Goal: Navigation & Orientation: Find specific page/section

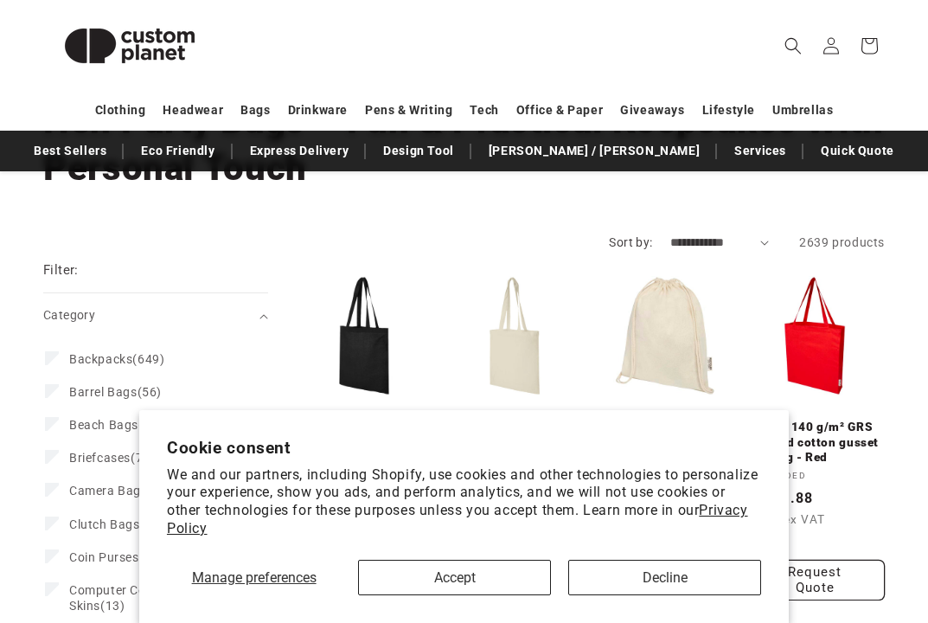
scroll to position [181, 0]
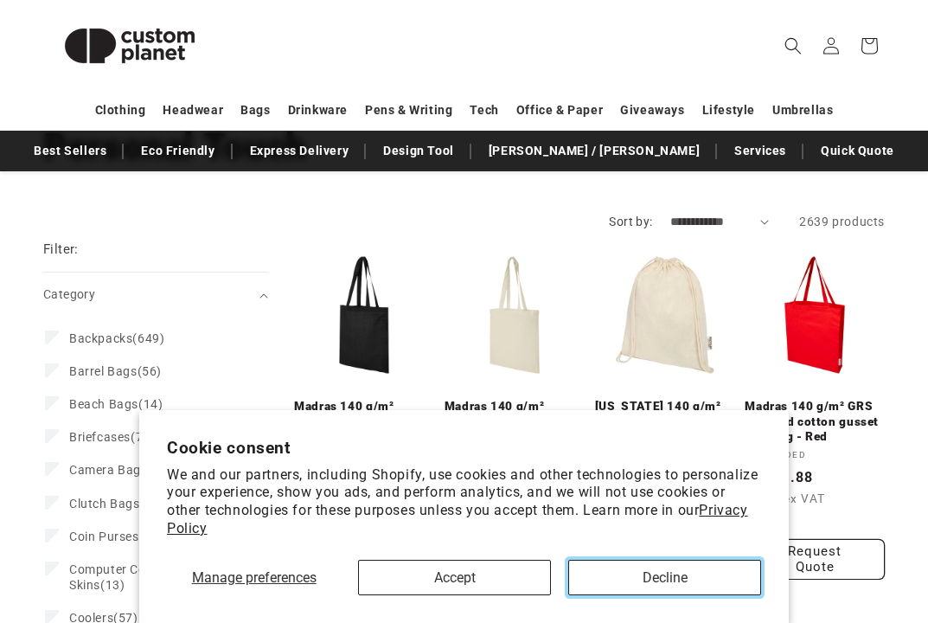
click at [623, 584] on button "Decline" at bounding box center [664, 576] width 193 height 35
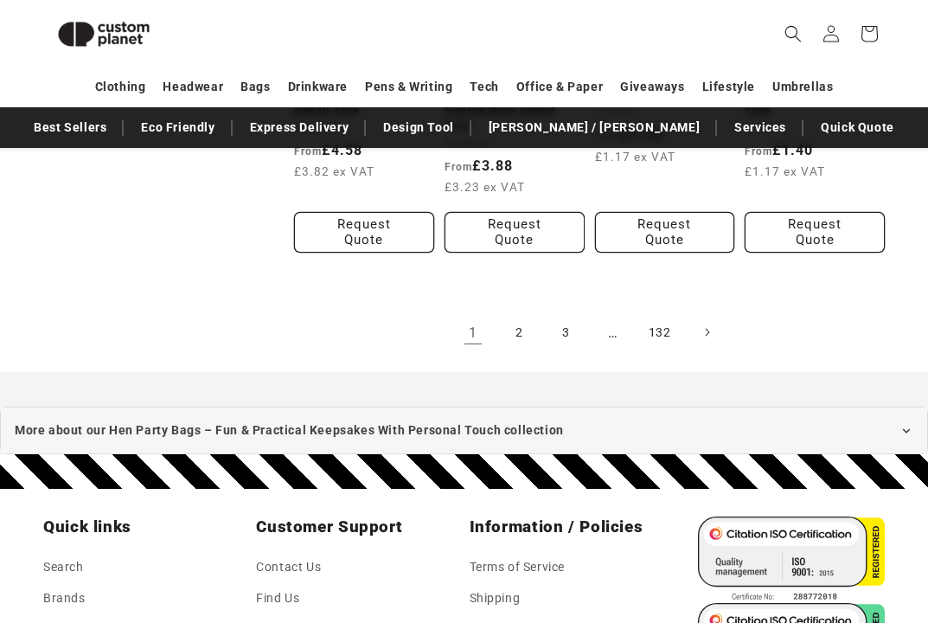
scroll to position [1875, 0]
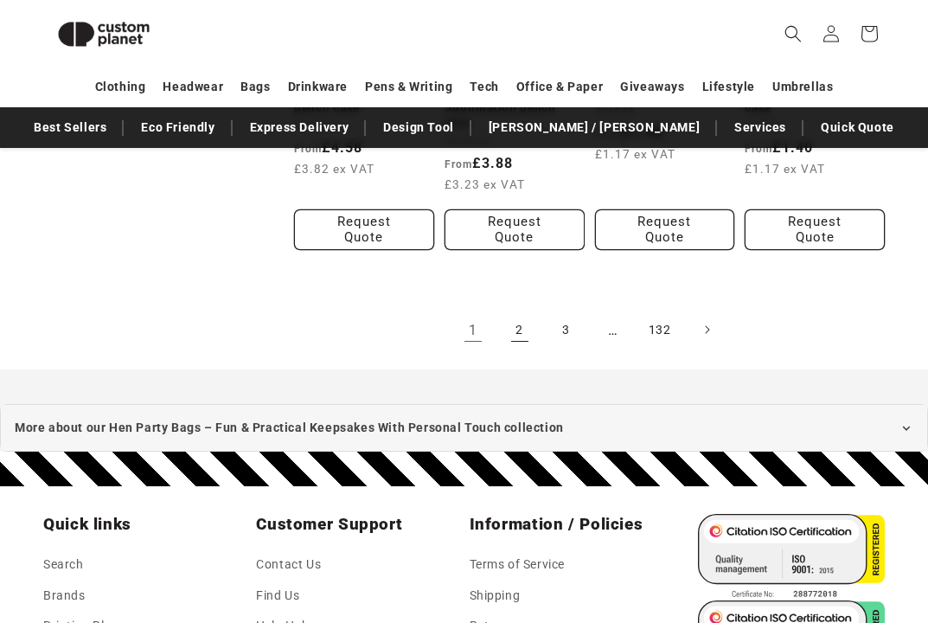
click at [525, 344] on link "2" at bounding box center [520, 329] width 38 height 38
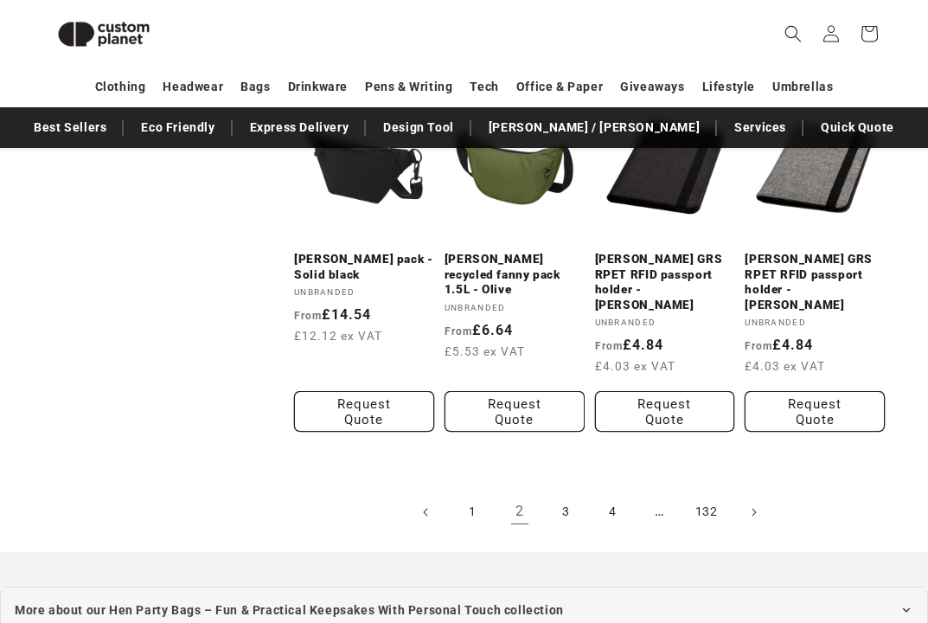
scroll to position [1699, 0]
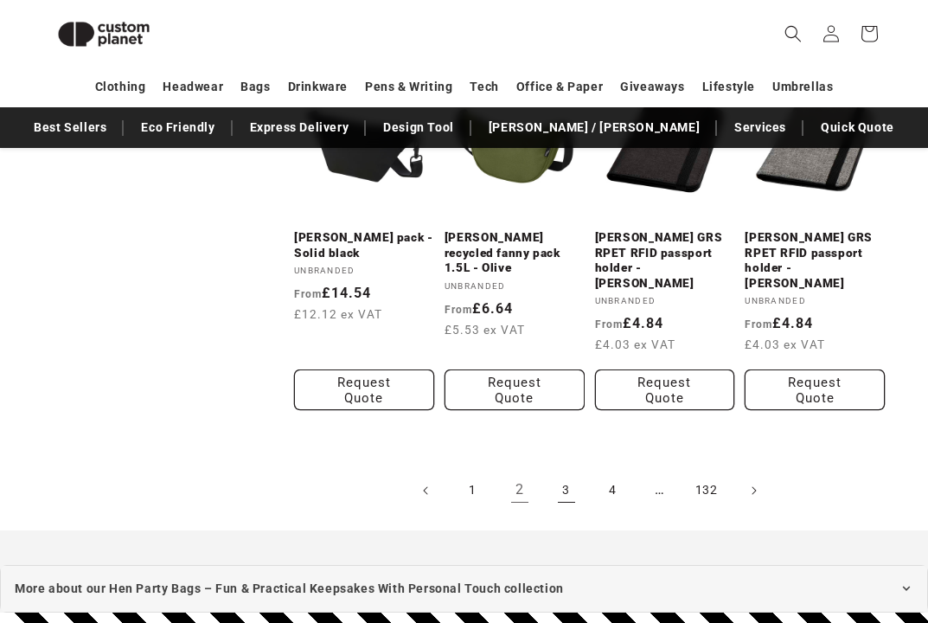
click at [572, 481] on link "3" at bounding box center [566, 490] width 38 height 38
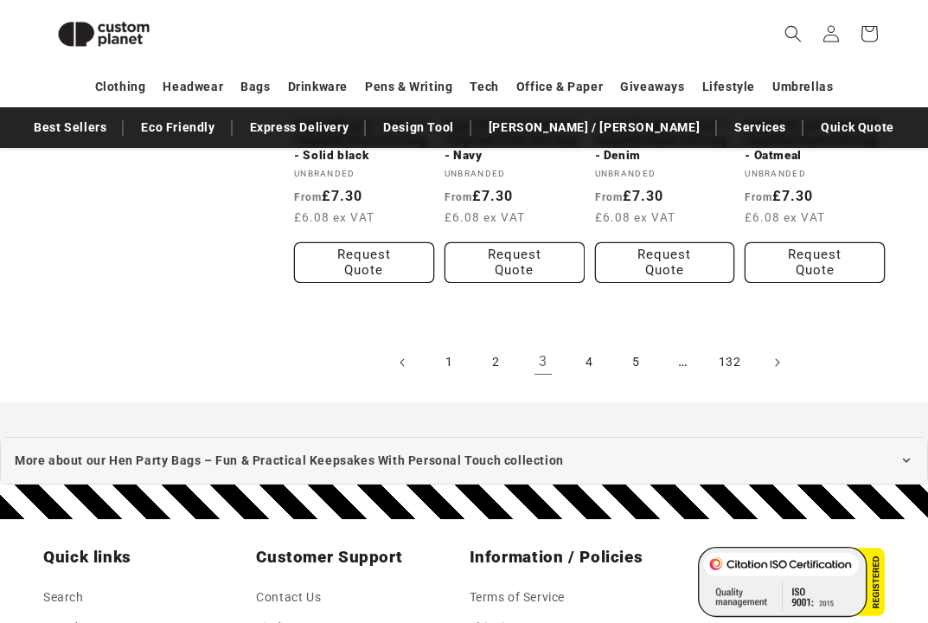
scroll to position [1826, 0]
